Goal: Task Accomplishment & Management: Manage account settings

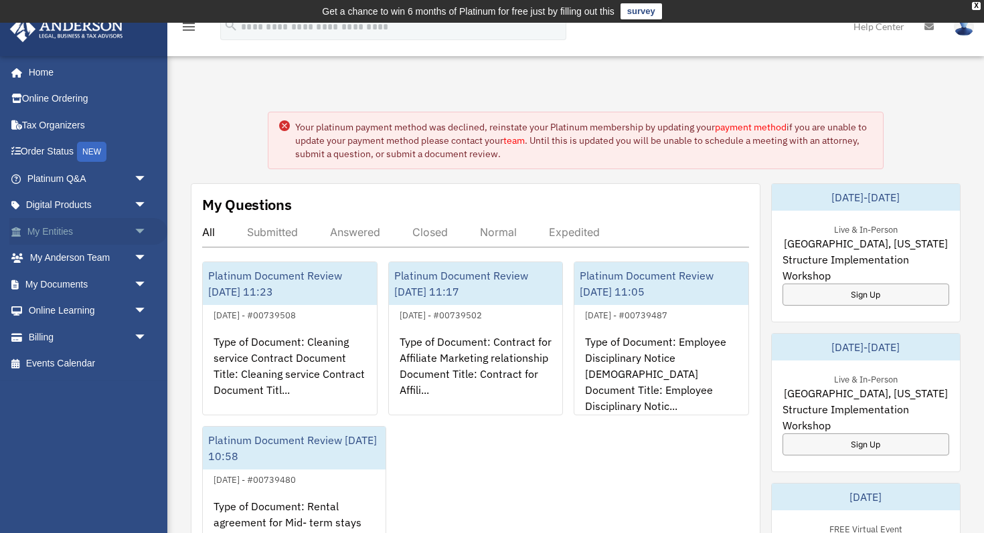
click at [139, 230] on span "arrow_drop_down" at bounding box center [147, 231] width 27 height 27
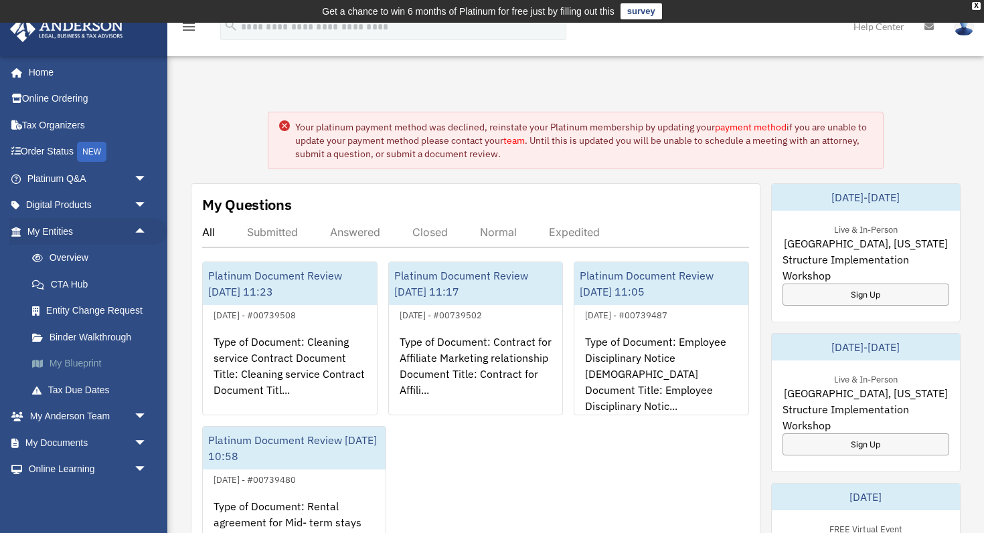
click at [86, 369] on link "My Blueprint" at bounding box center [93, 364] width 149 height 27
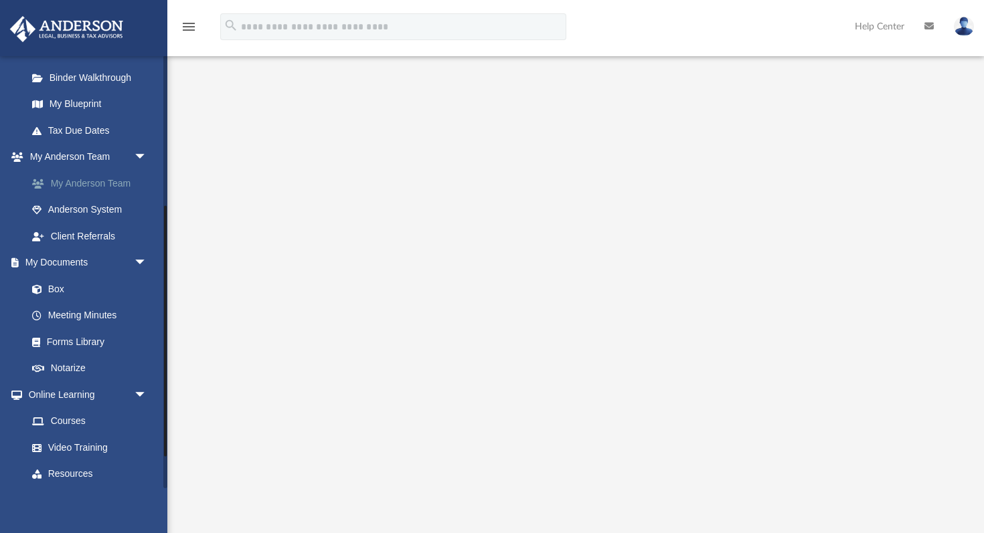
scroll to position [315, 0]
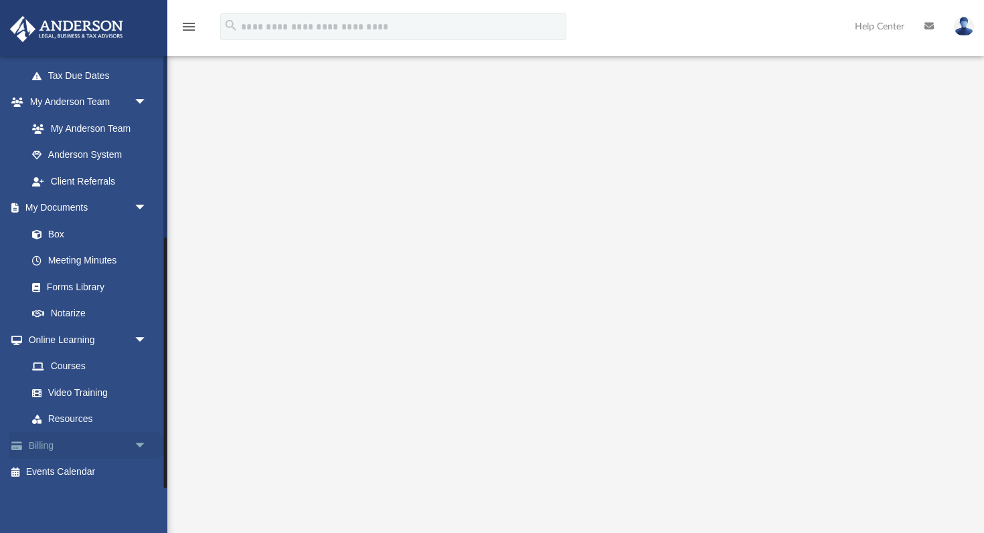
click at [27, 446] on span at bounding box center [24, 446] width 10 height 9
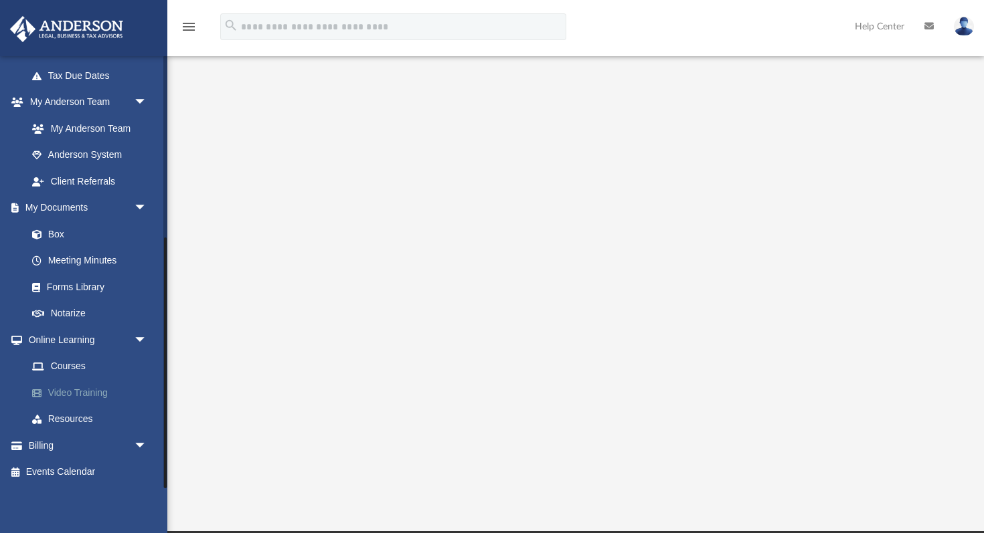
scroll to position [150, 0]
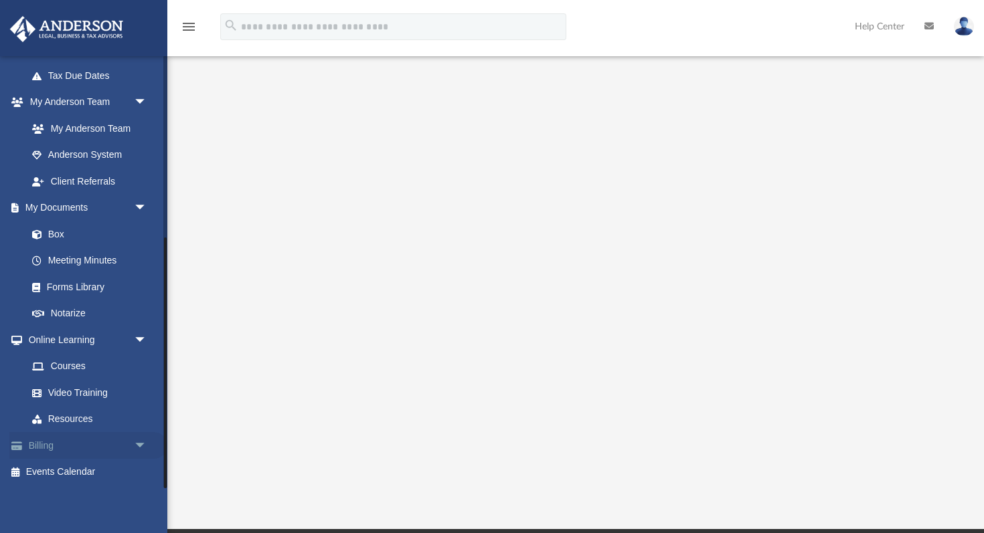
click at [143, 449] on span "arrow_drop_down" at bounding box center [147, 445] width 27 height 27
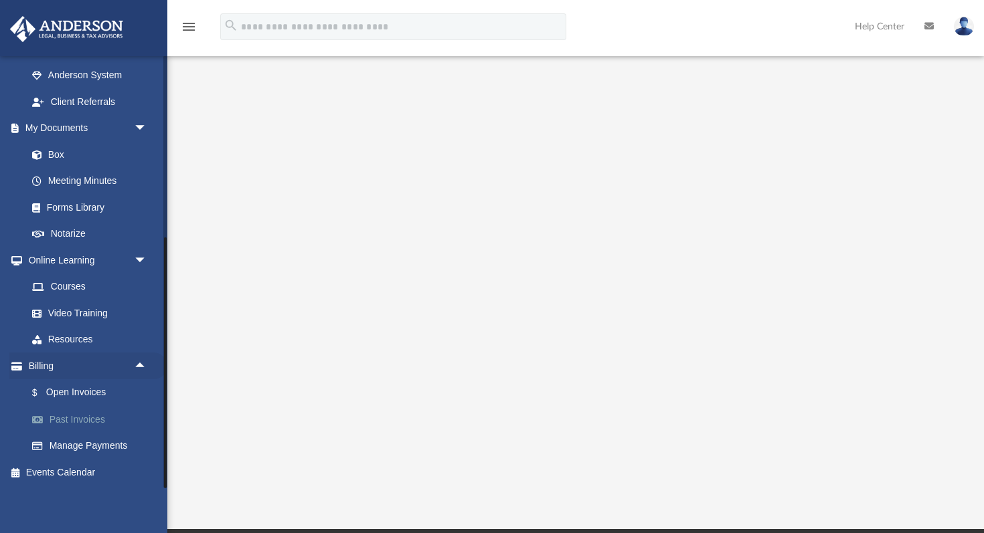
click at [76, 421] on link "Past Invoices" at bounding box center [93, 419] width 149 height 27
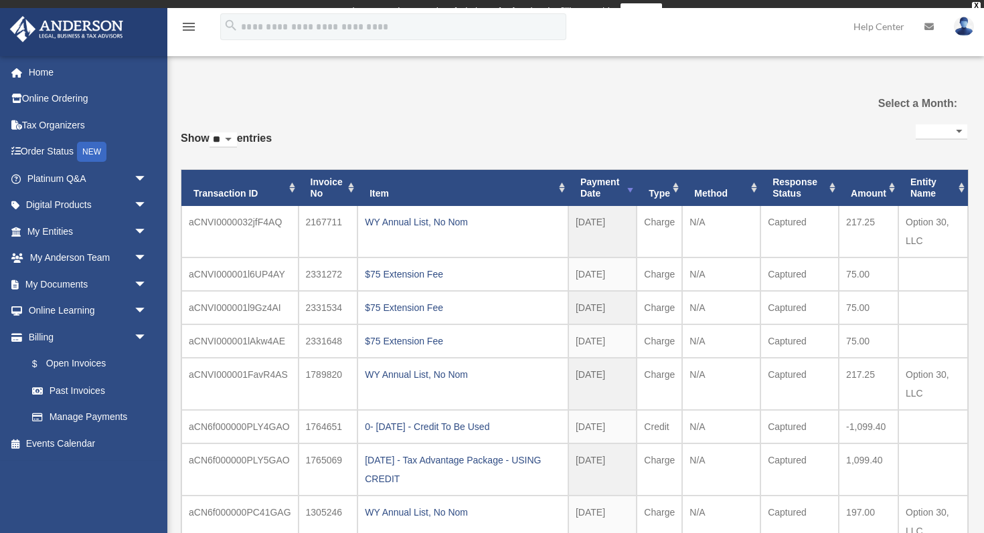
select select
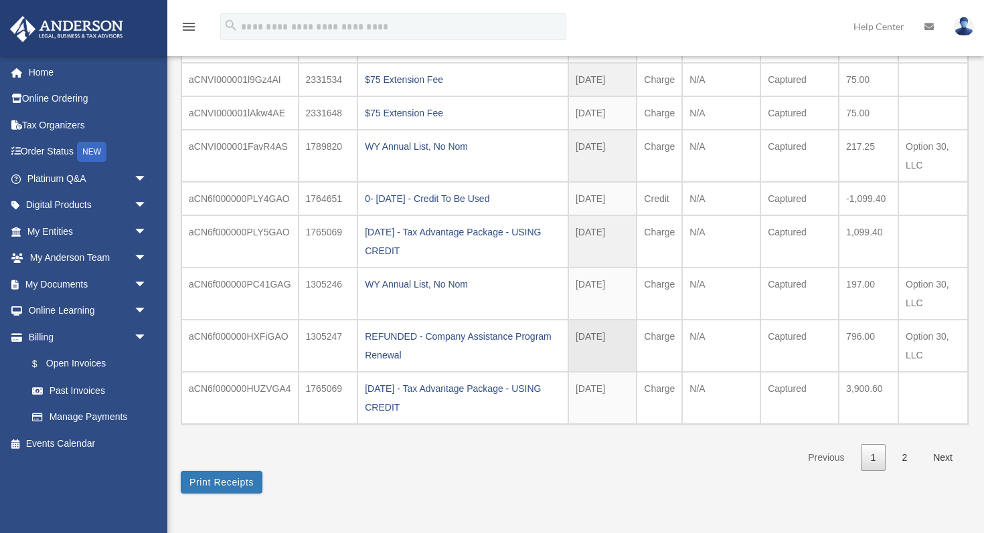
scroll to position [246, 0]
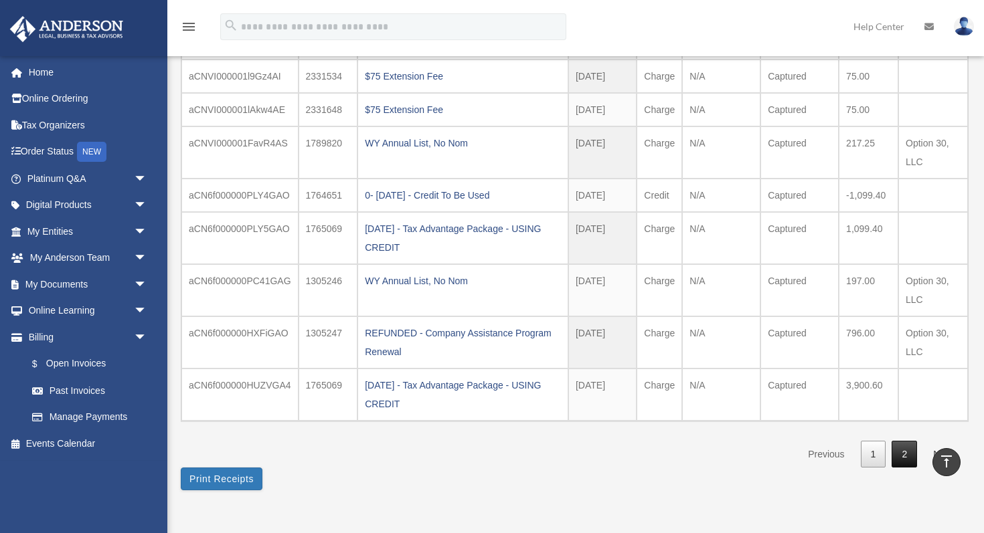
click at [906, 454] on link "2" at bounding box center [903, 454] width 25 height 27
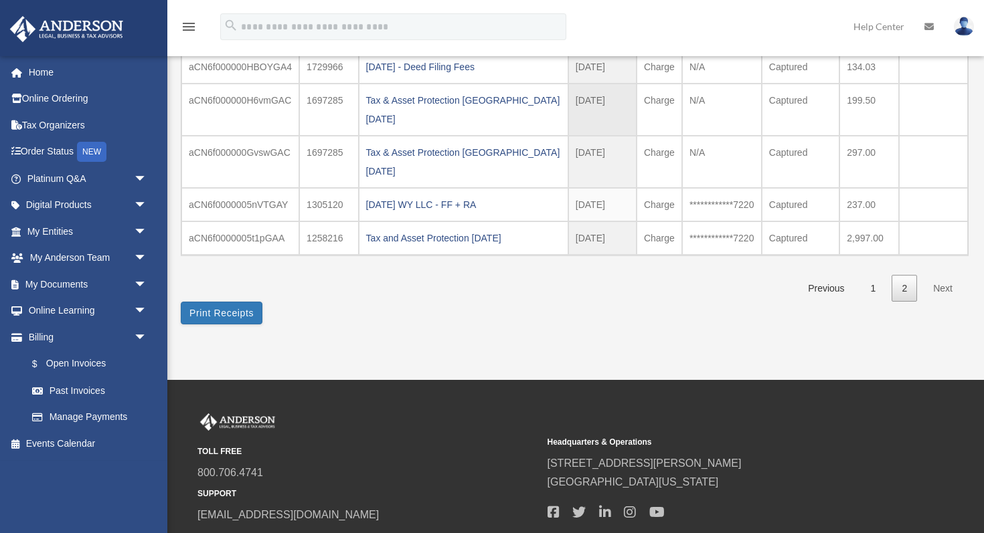
scroll to position [315, 0]
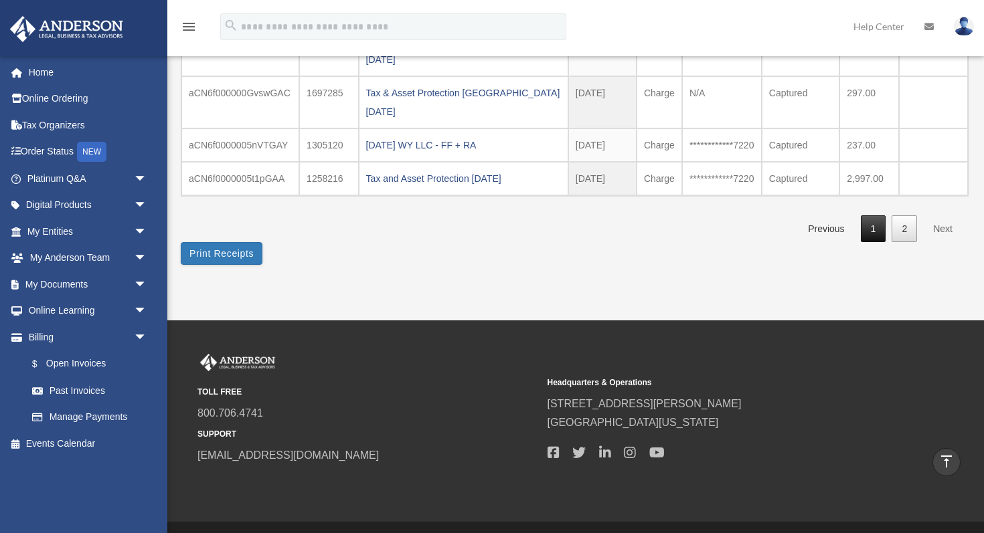
click at [873, 215] on link "1" at bounding box center [873, 228] width 25 height 27
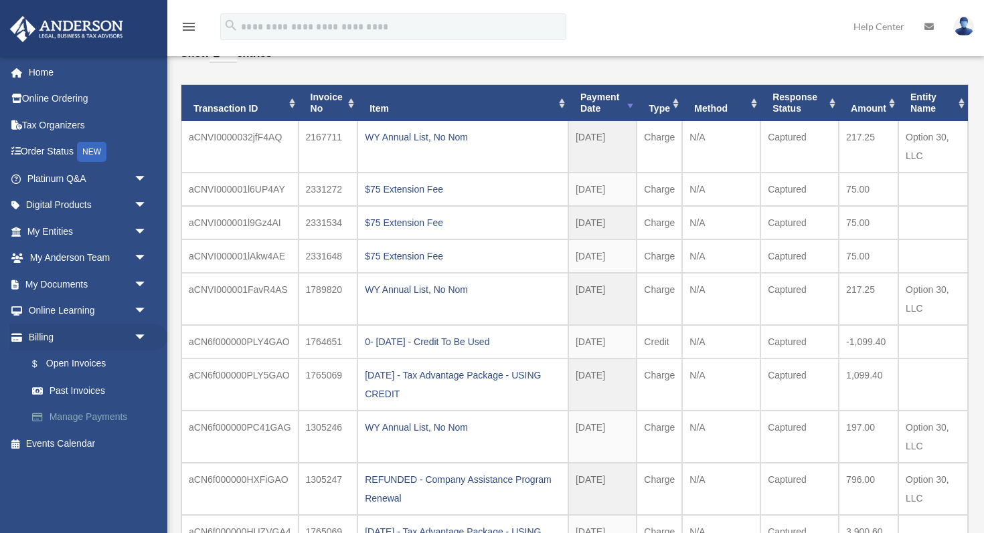
scroll to position [0, 0]
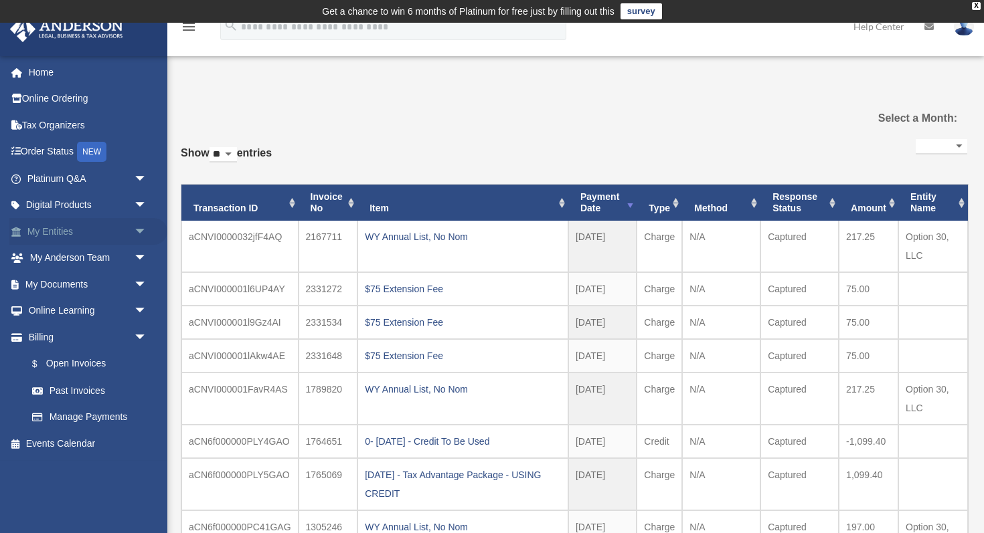
click at [139, 230] on span "arrow_drop_down" at bounding box center [147, 231] width 27 height 27
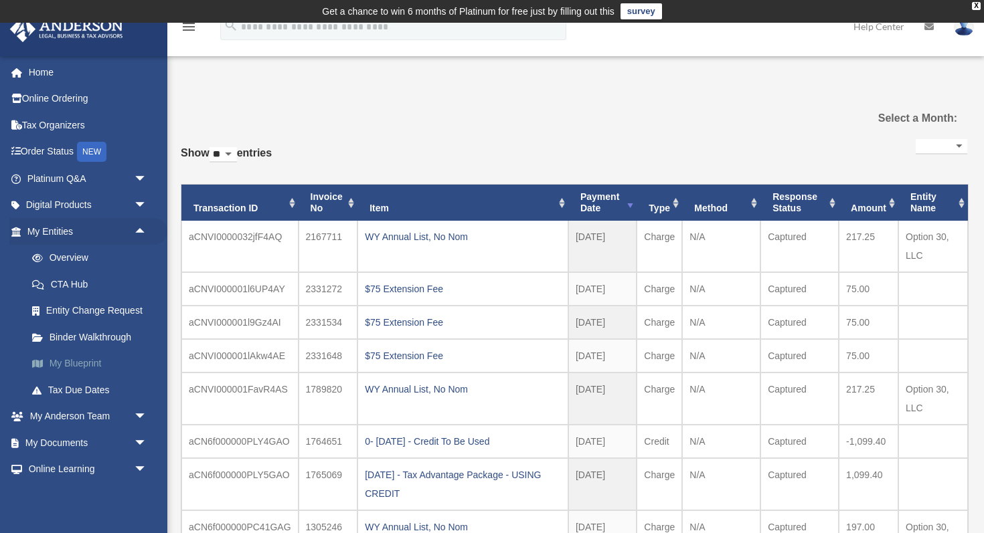
click at [77, 361] on link "My Blueprint" at bounding box center [93, 364] width 149 height 27
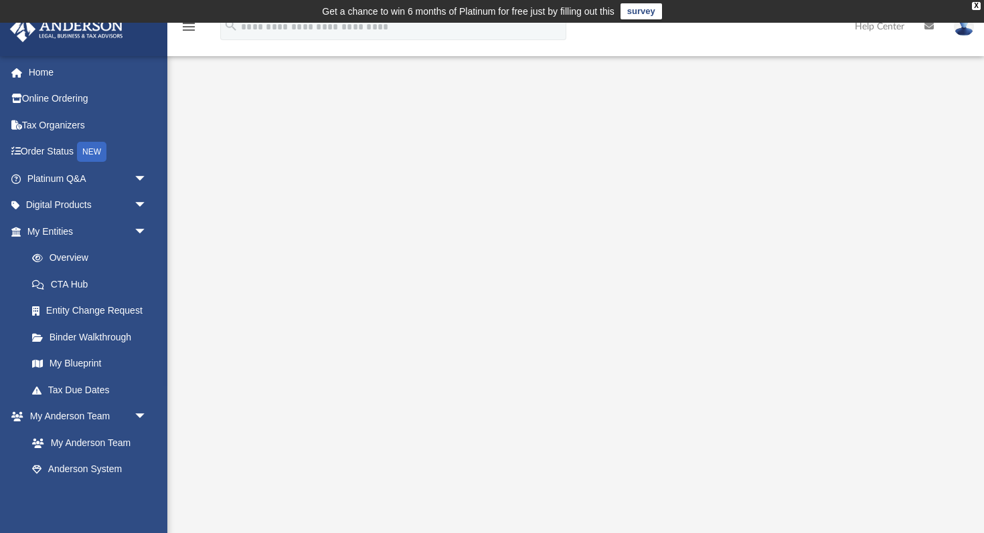
click at [189, 27] on icon "menu" at bounding box center [189, 27] width 16 height 16
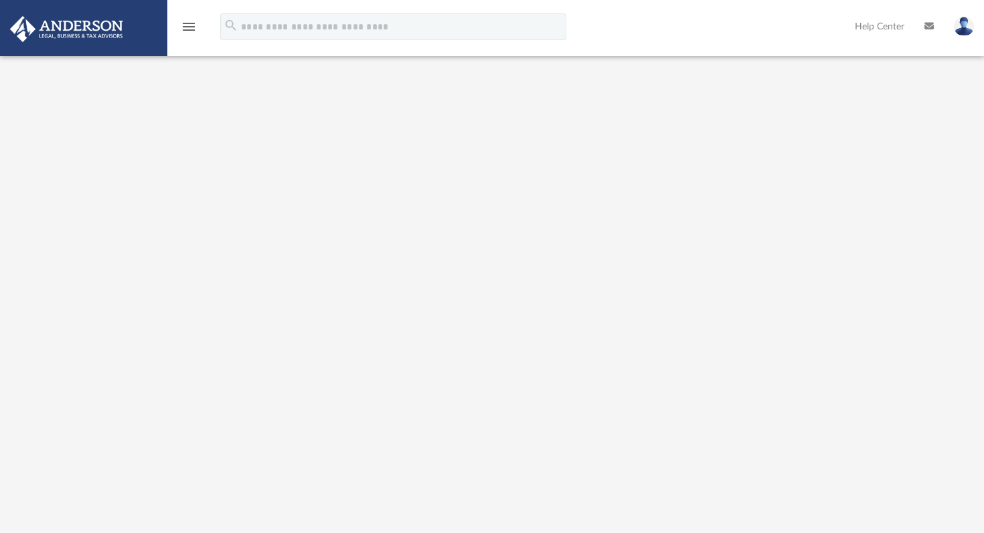
scroll to position [68, 0]
click at [189, 27] on icon "menu" at bounding box center [189, 27] width 16 height 16
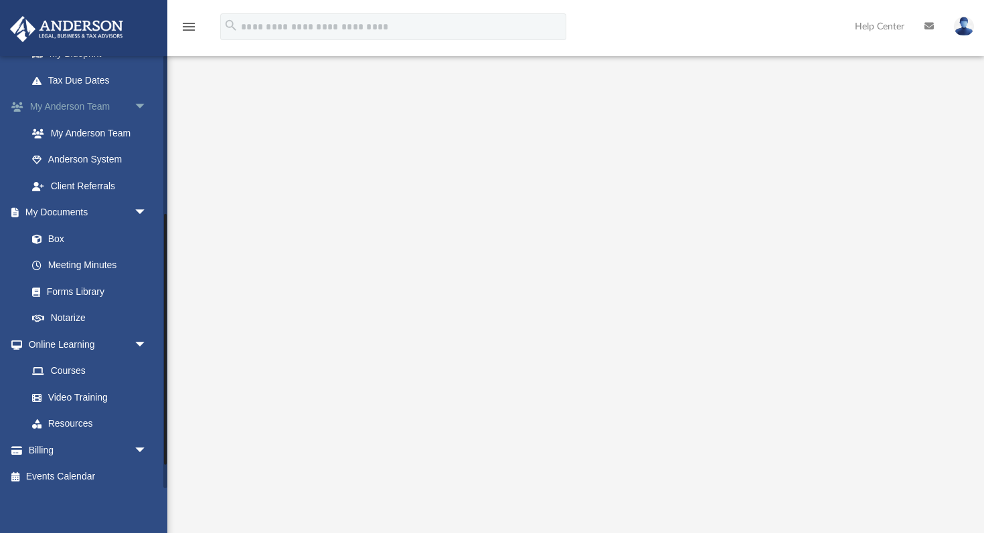
scroll to position [315, 0]
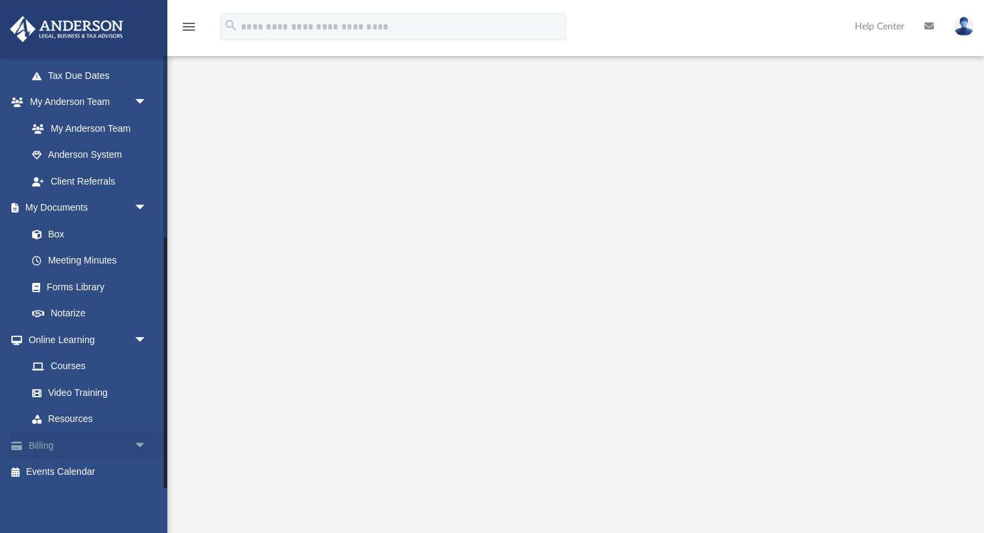
click at [39, 443] on link "Billing arrow_drop_down" at bounding box center [88, 445] width 158 height 27
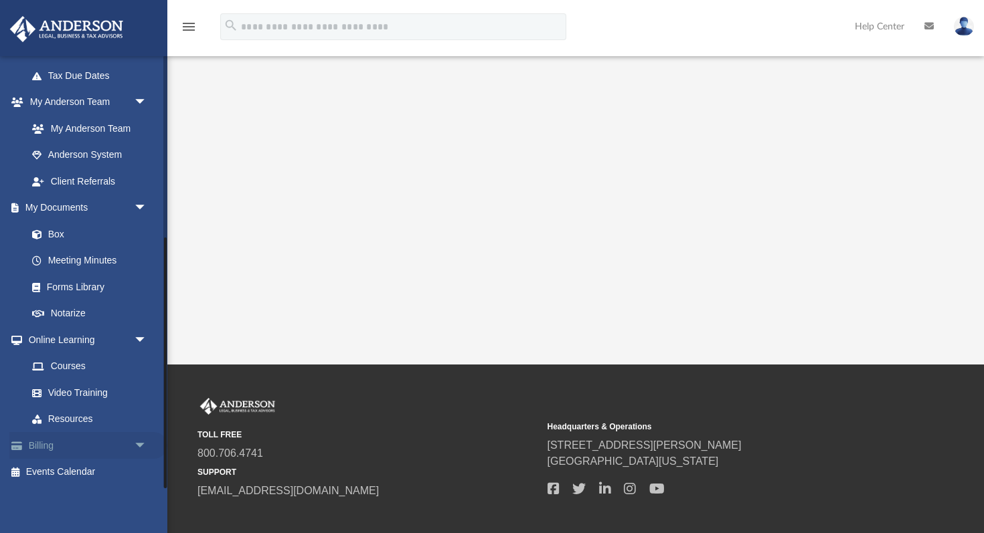
scroll to position [385, 0]
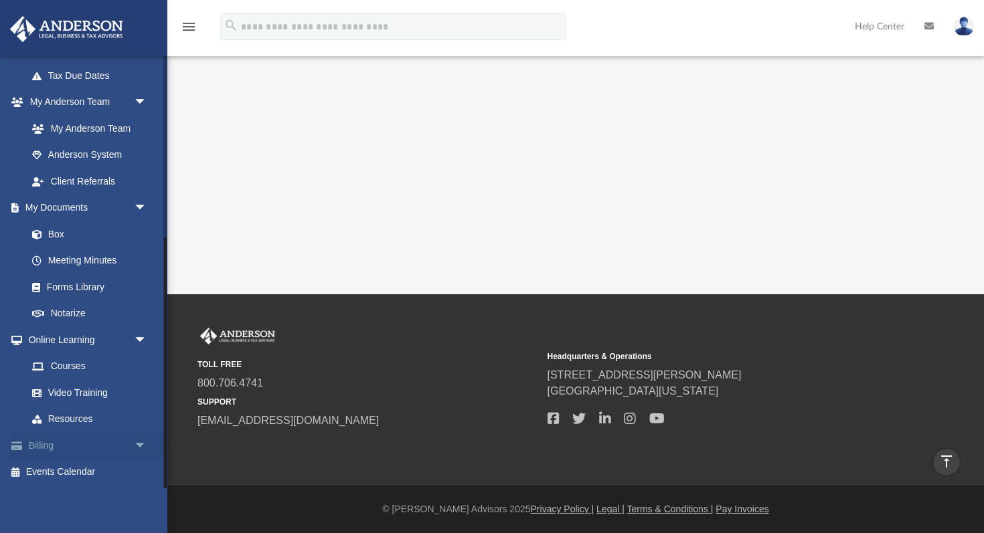
click at [139, 444] on span "arrow_drop_down" at bounding box center [147, 445] width 27 height 27
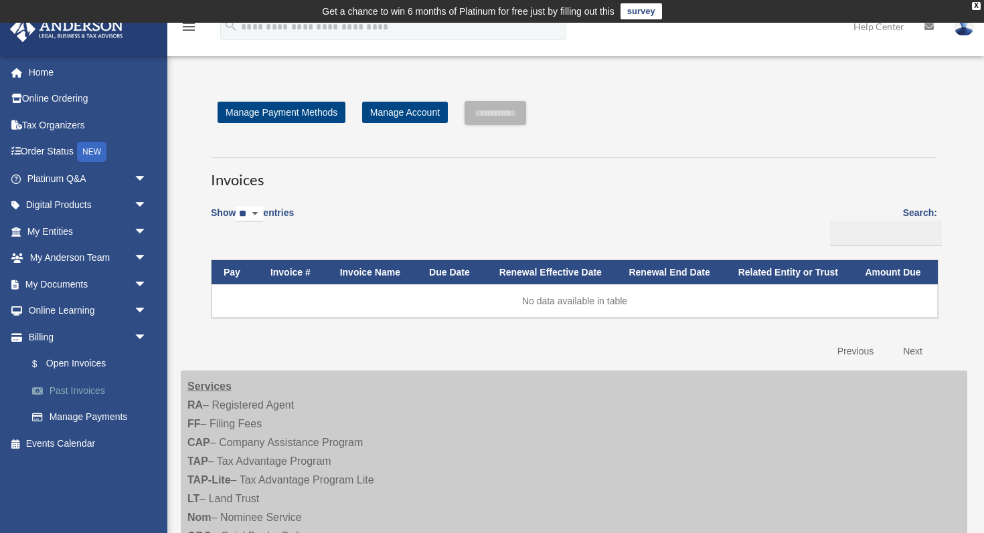
click at [85, 391] on link "Past Invoices" at bounding box center [93, 390] width 149 height 27
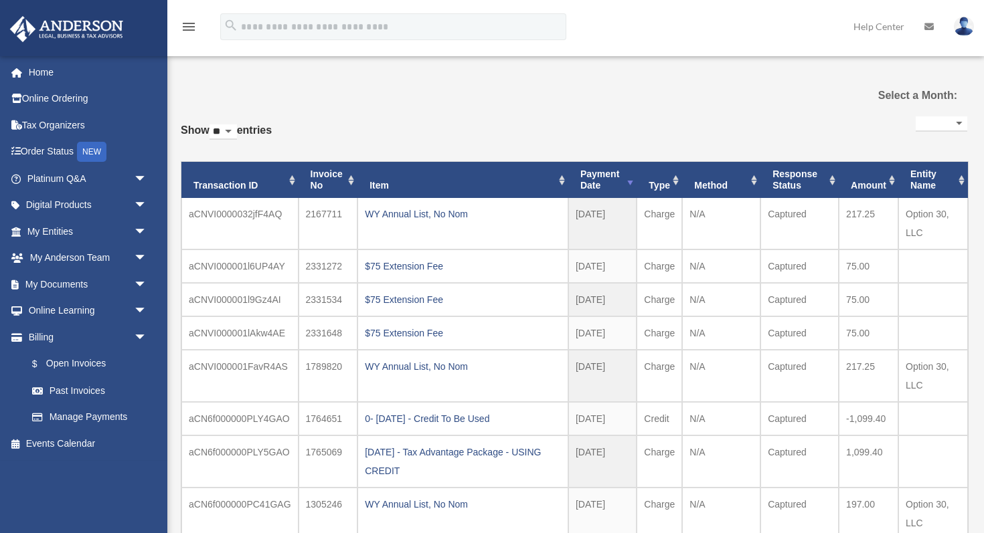
select select
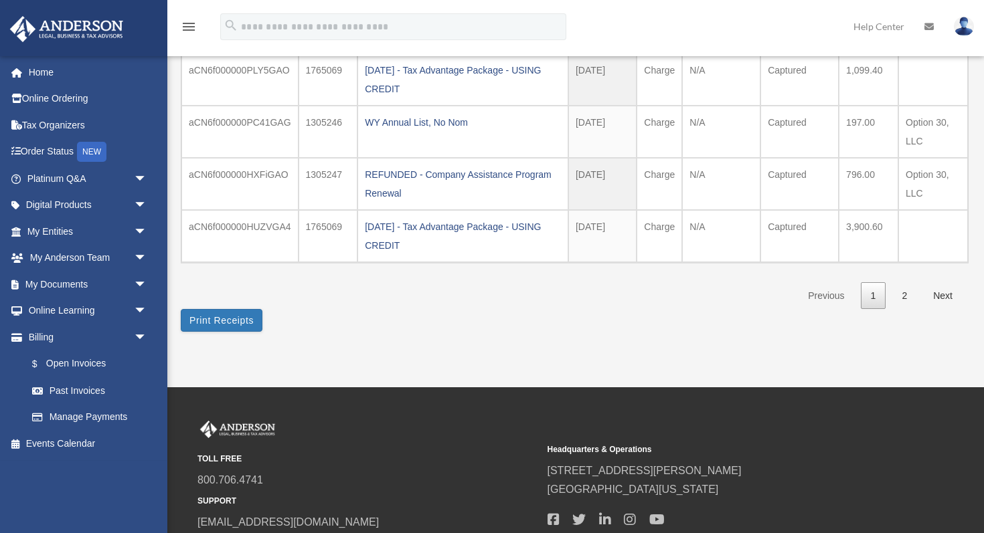
scroll to position [407, 0]
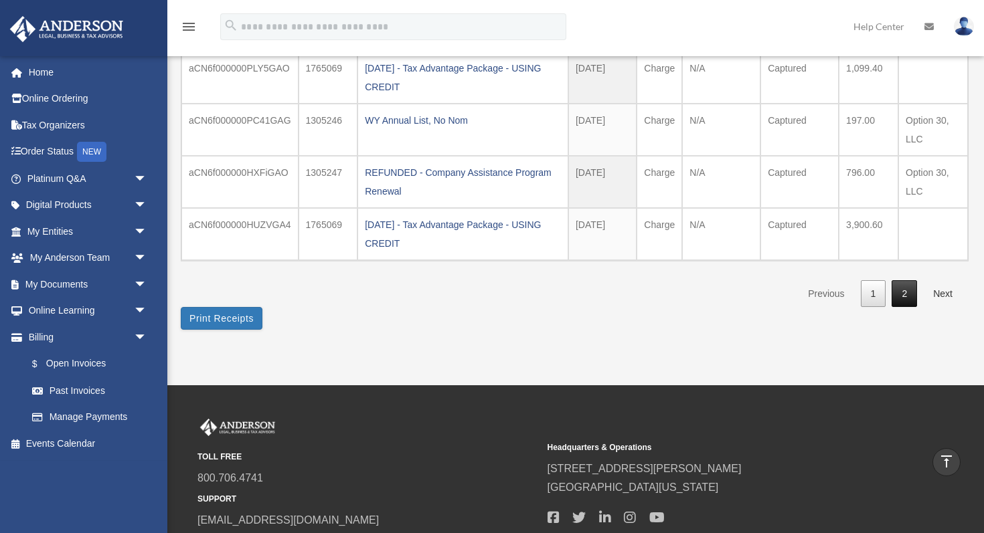
click at [909, 296] on link "2" at bounding box center [903, 293] width 25 height 27
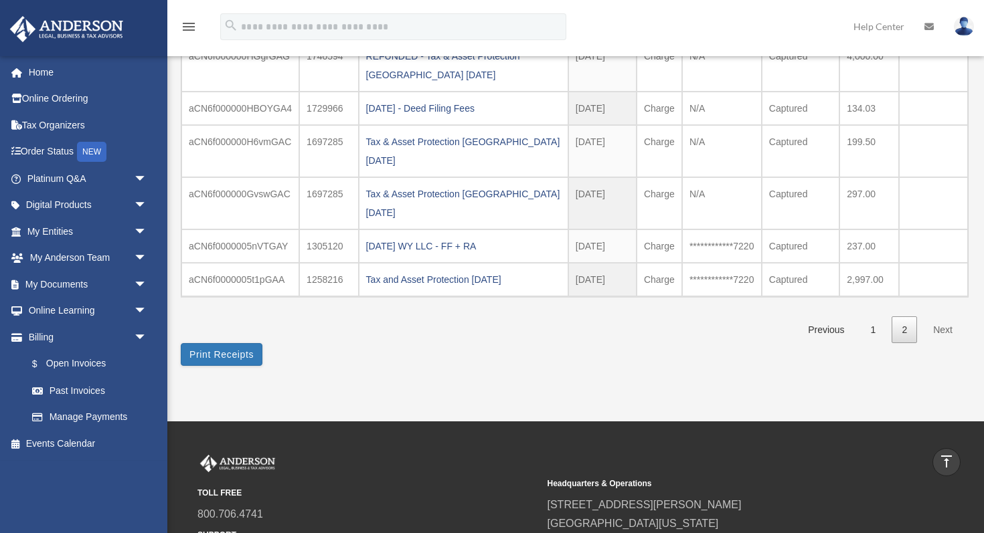
scroll to position [211, 0]
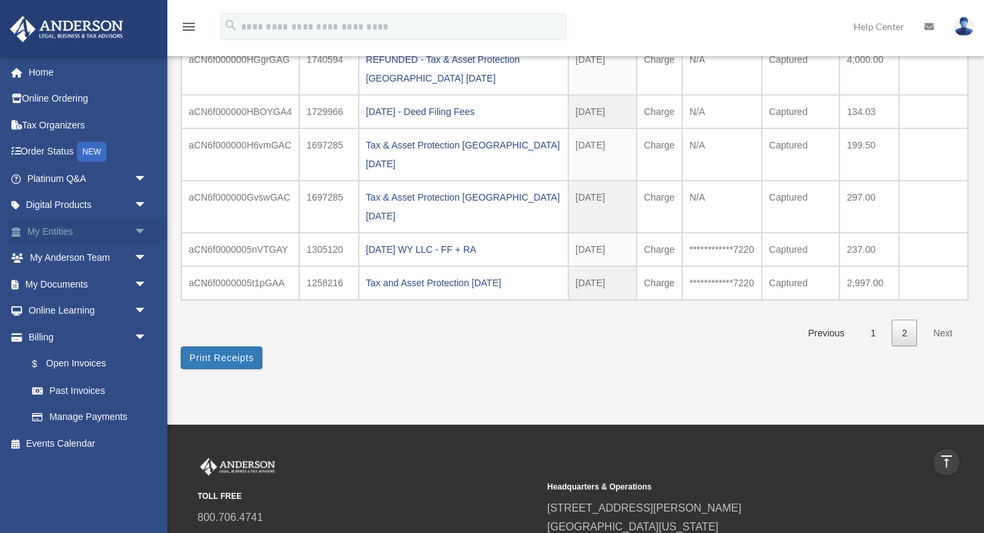
click at [140, 230] on span "arrow_drop_down" at bounding box center [147, 231] width 27 height 27
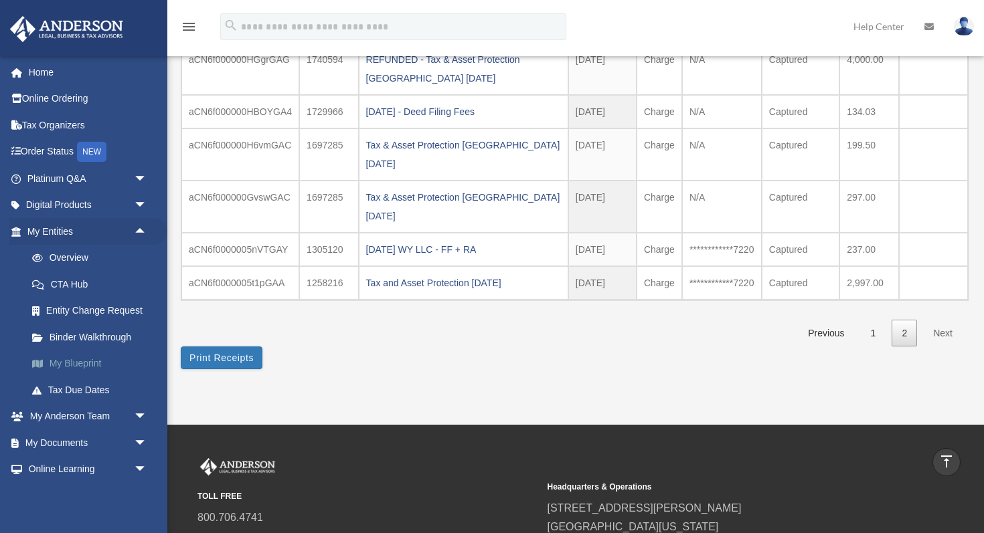
click at [87, 369] on link "My Blueprint" at bounding box center [93, 364] width 149 height 27
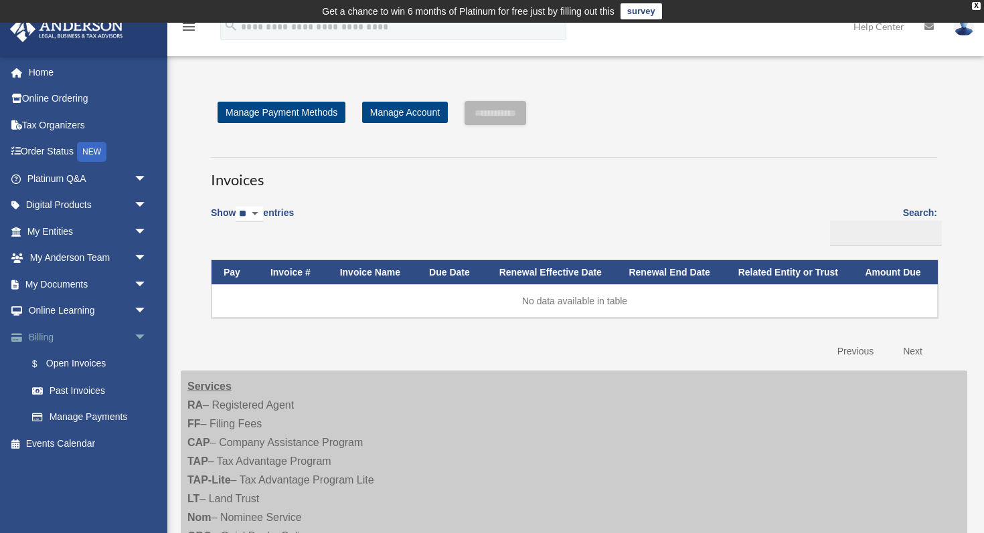
click at [45, 339] on link "Billing arrow_drop_down" at bounding box center [88, 337] width 158 height 27
click at [75, 396] on link "Past Invoices" at bounding box center [93, 390] width 149 height 27
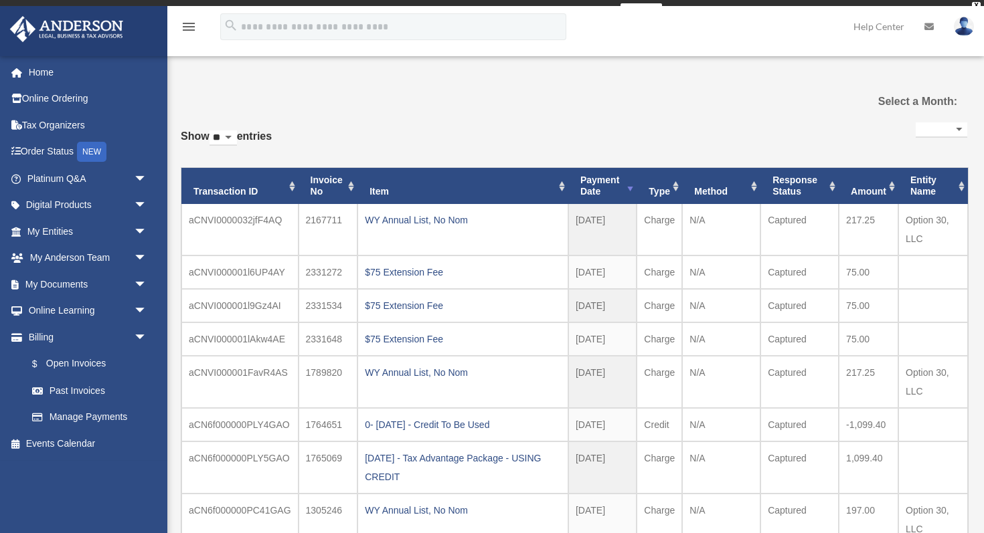
select select
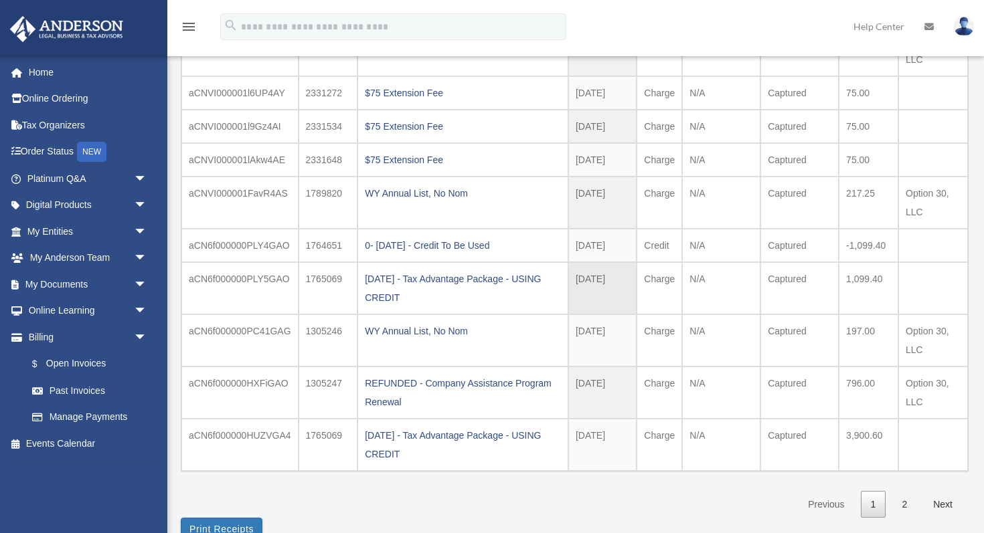
scroll to position [201, 0]
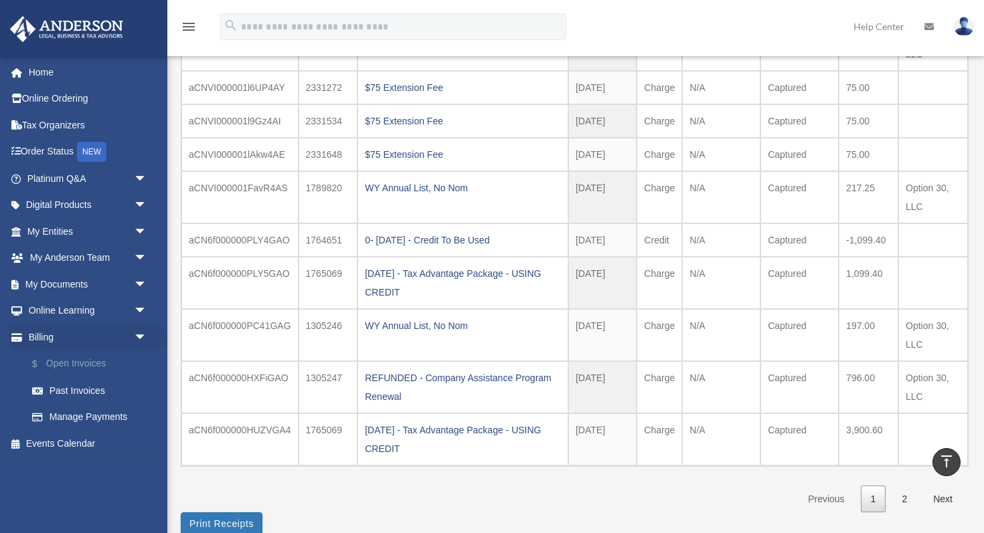
click at [86, 361] on link "$ Open Invoices" at bounding box center [93, 364] width 149 height 27
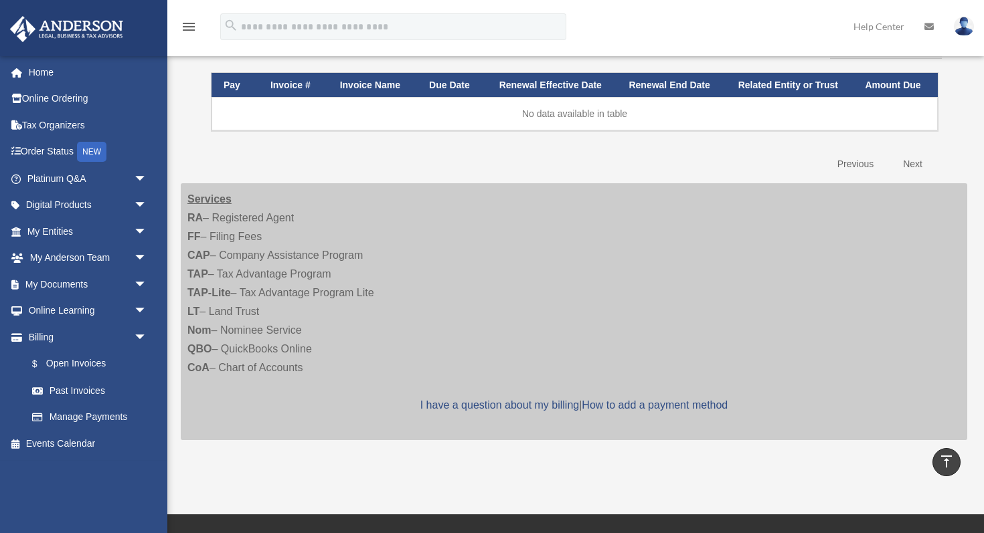
scroll to position [188, 0]
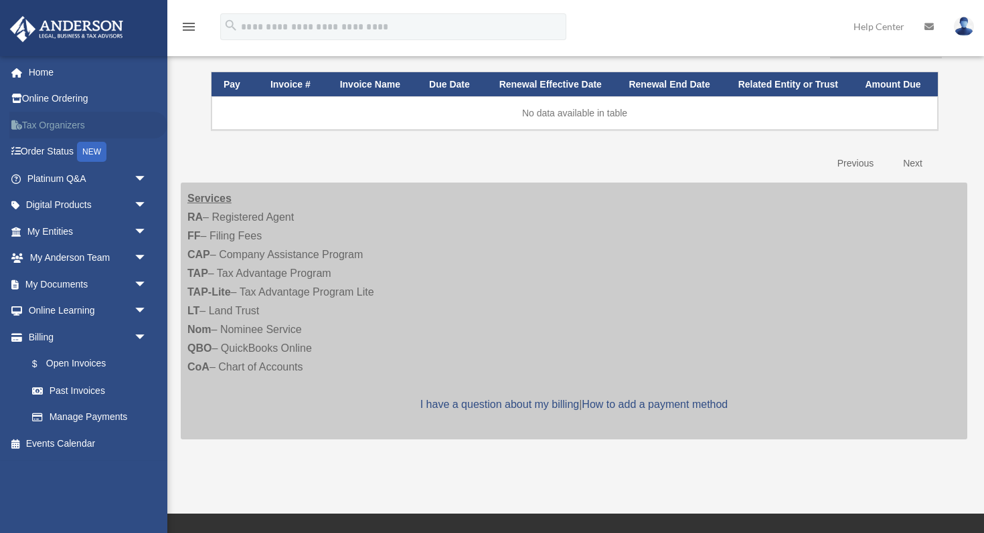
click at [72, 127] on link "Tax Organizers" at bounding box center [88, 125] width 158 height 27
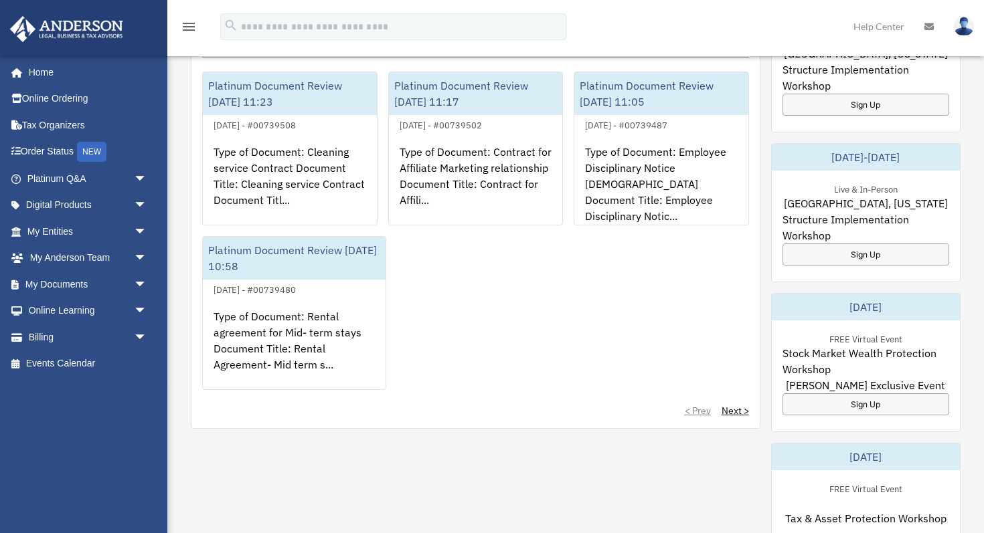
scroll to position [193, 0]
